Goal: Task Accomplishment & Management: Use online tool/utility

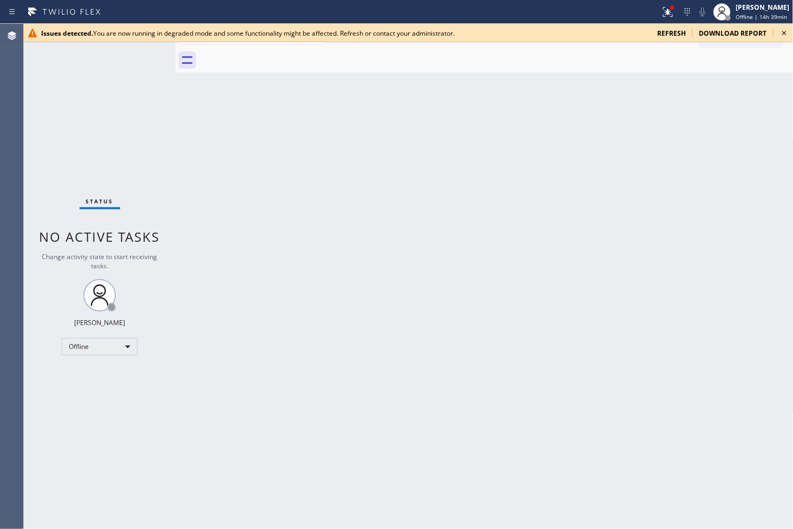
drag, startPoint x: 64, startPoint y: 148, endPoint x: 165, endPoint y: 87, distance: 118.2
click at [64, 148] on div "Status No active tasks Change activity state to start receiving tasks. Judy Ann…" at bounding box center [99, 276] width 151 height 505
click at [668, 31] on span "refresh" at bounding box center [671, 33] width 29 height 9
click at [747, 3] on div "[PERSON_NAME]" at bounding box center [763, 7] width 54 height 9
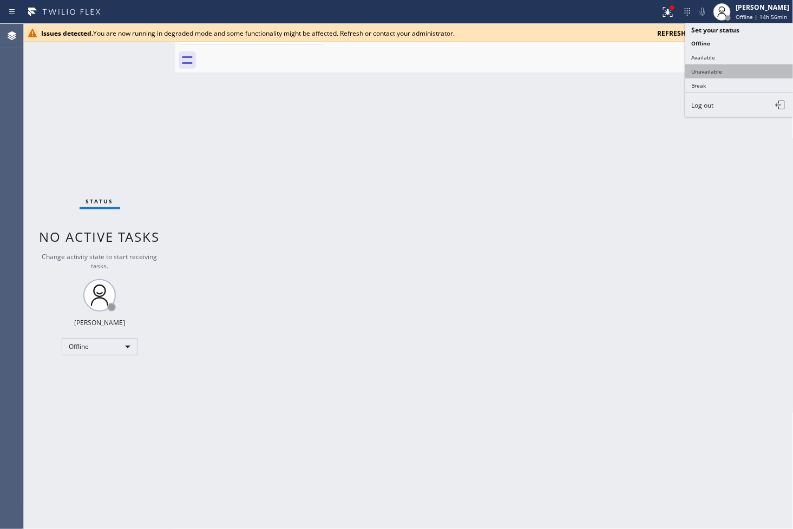
click at [710, 68] on button "Unavailable" at bounding box center [739, 71] width 108 height 14
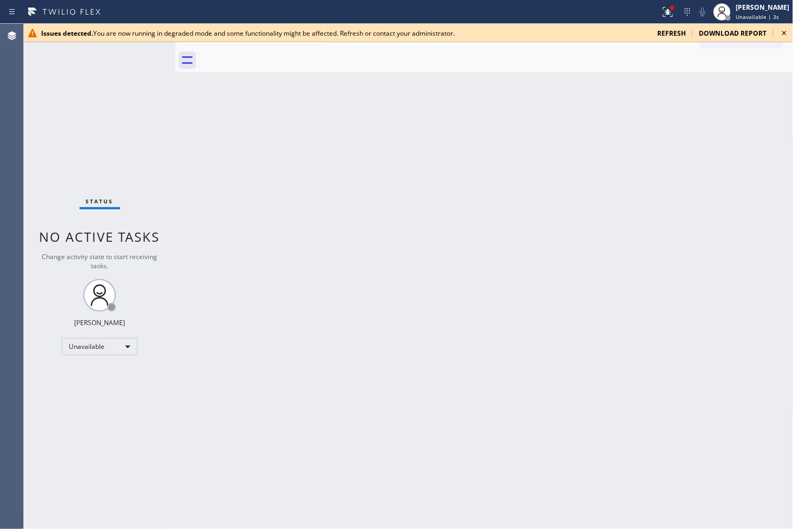
click at [671, 33] on span "refresh" at bounding box center [671, 33] width 29 height 9
